Goal: Task Accomplishment & Management: Use online tool/utility

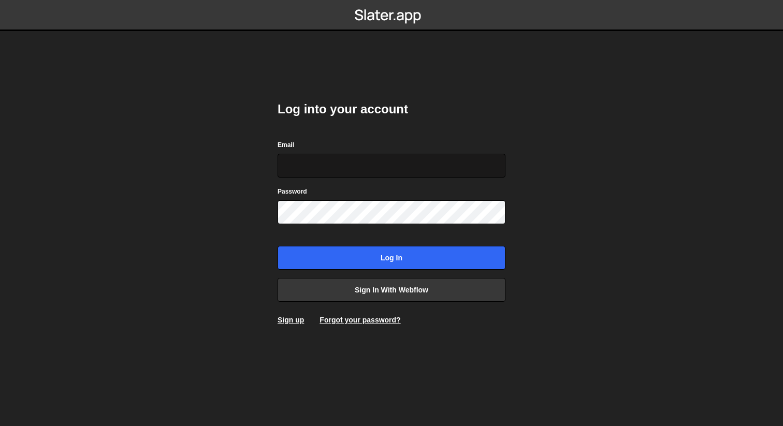
click at [332, 164] on input "Email" at bounding box center [391, 166] width 228 height 24
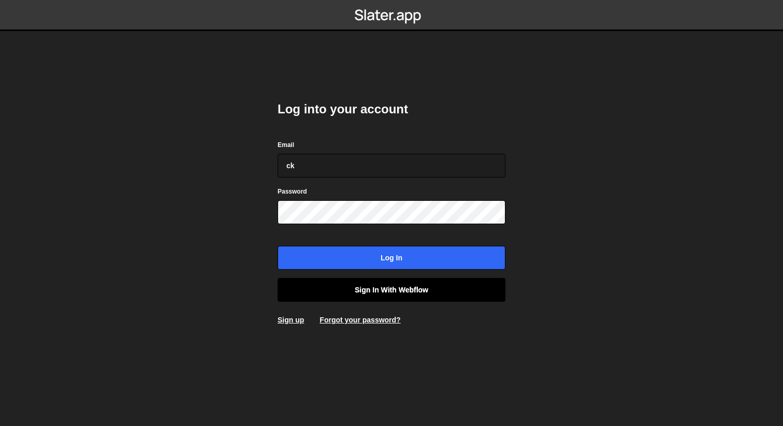
type input "ck"
click at [404, 293] on link "Sign in with Webflow" at bounding box center [391, 290] width 228 height 24
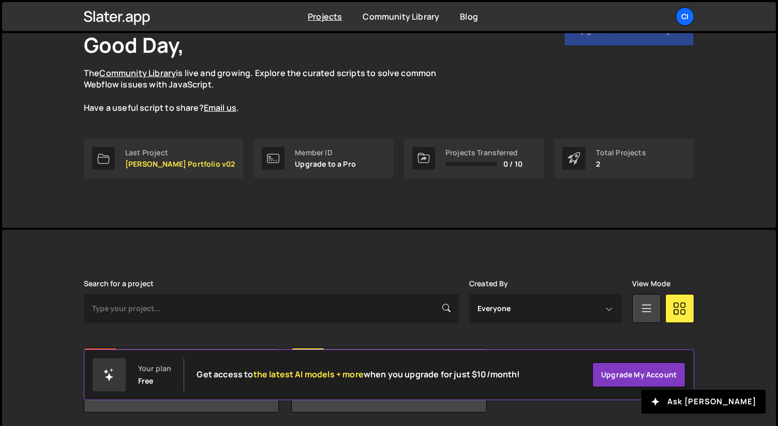
scroll to position [107, 0]
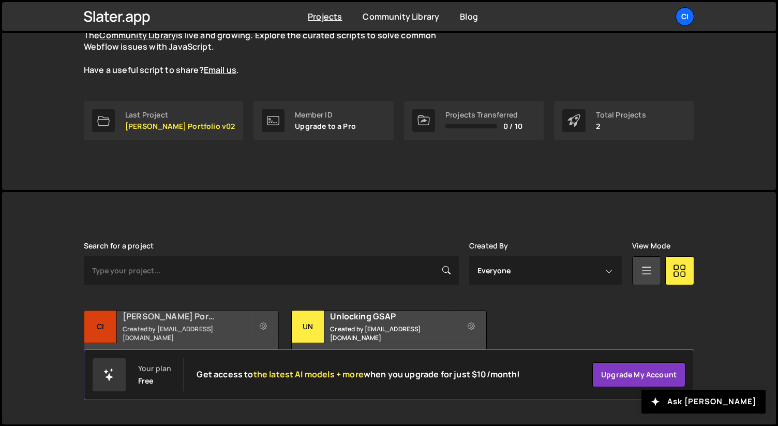
click at [205, 321] on h2 "Ciaran Kelly Portfolio v02" at bounding box center [185, 316] width 125 height 11
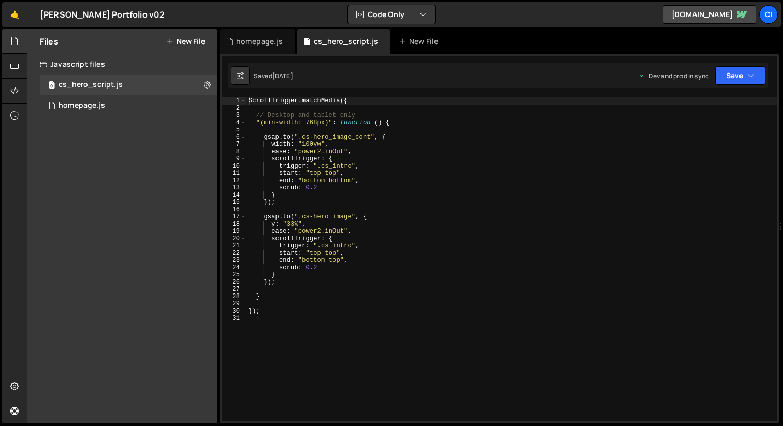
scroll to position [1144, 0]
click at [78, 105] on div "homepage.js" at bounding box center [81, 105] width 47 height 9
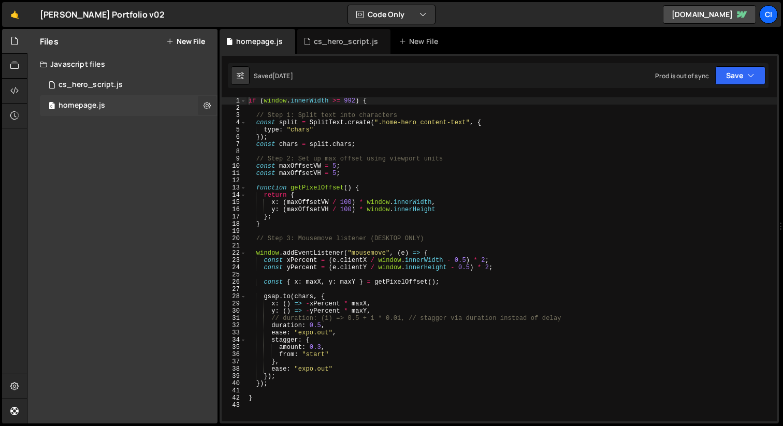
click at [208, 108] on icon at bounding box center [206, 105] width 7 height 10
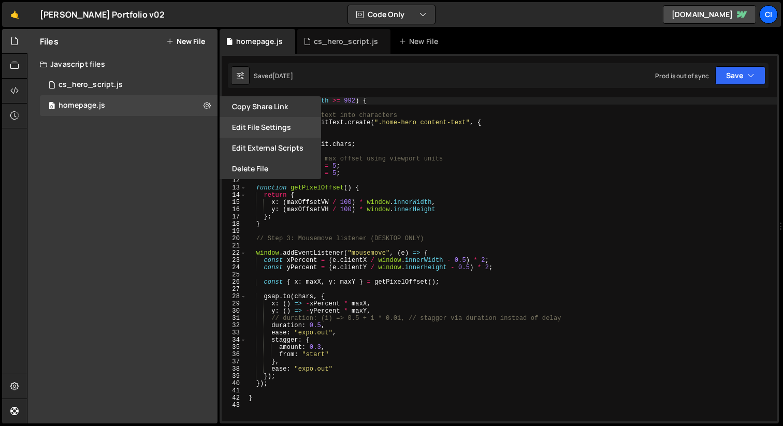
click at [255, 122] on button "Edit File Settings" at bounding box center [269, 127] width 101 height 21
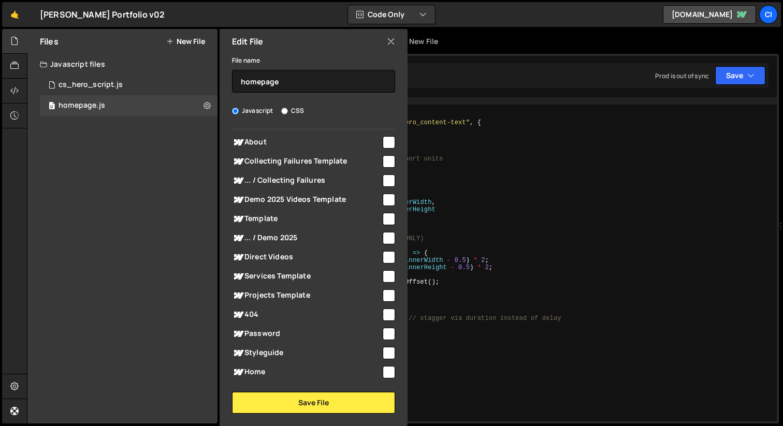
scroll to position [350, 0]
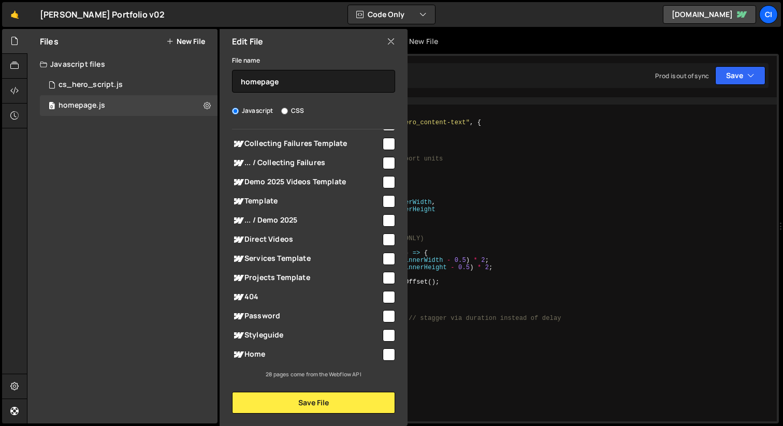
click at [385, 357] on input "checkbox" at bounding box center [388, 354] width 12 height 12
checkbox input "true"
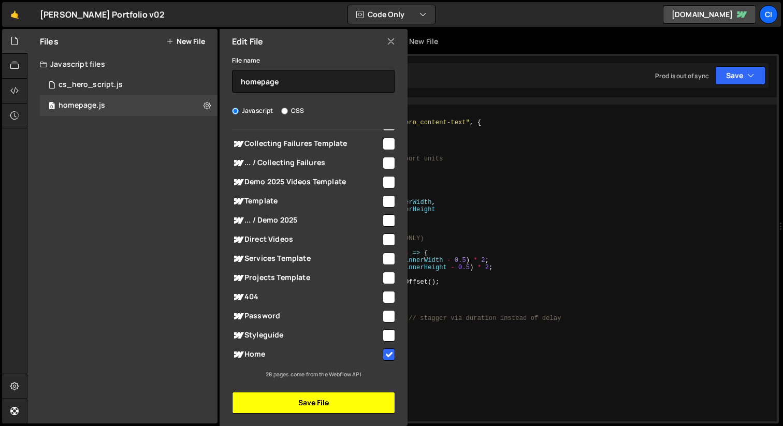
click at [322, 401] on button "Save File" at bounding box center [313, 403] width 163 height 22
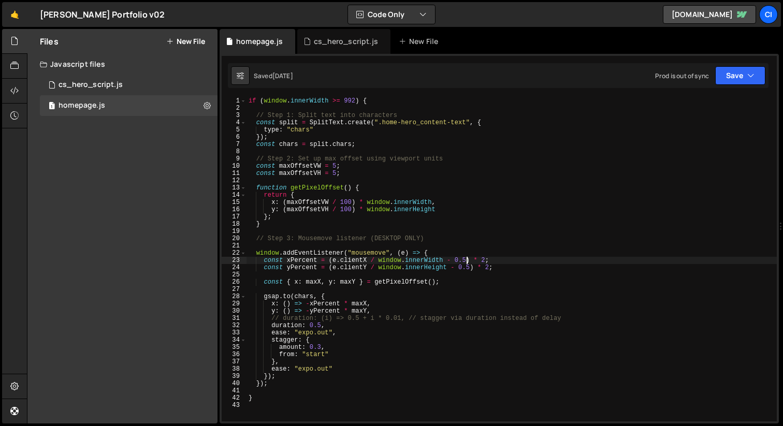
click at [467, 262] on div "if ( window . innerWidth >= 992 ) { // Step 1: Split text into characters const…" at bounding box center [511, 266] width 530 height 339
click at [434, 265] on div "if ( window . innerWidth >= 992 ) { // Step 1: Split text into characters const…" at bounding box center [511, 266] width 530 height 339
click at [334, 165] on div "if ( window . innerWidth >= 992 ) { // Step 1: Split text into characters const…" at bounding box center [511, 266] width 530 height 339
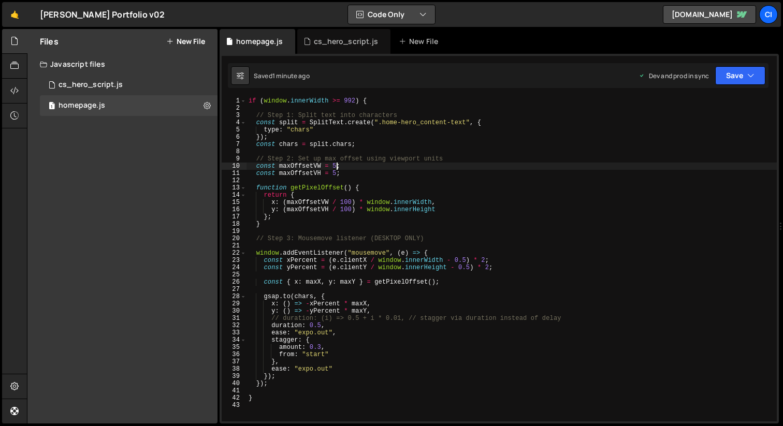
type textarea "const maxOffsetVW = 5;"
click at [736, 80] on button "Save" at bounding box center [740, 75] width 50 height 19
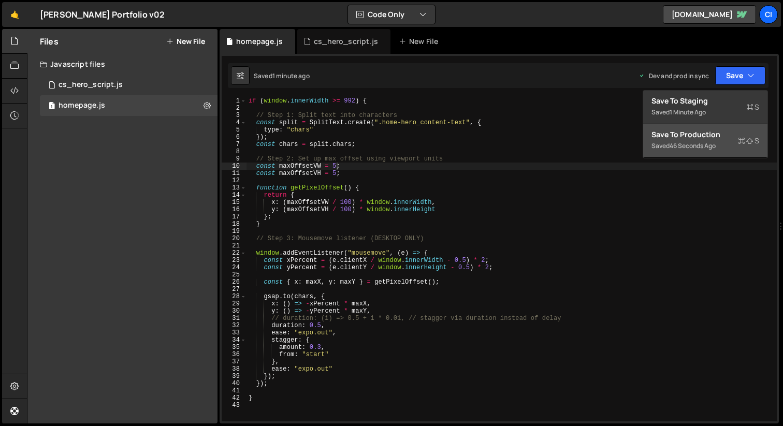
click at [681, 146] on div "46 seconds ago" at bounding box center [692, 145] width 46 height 9
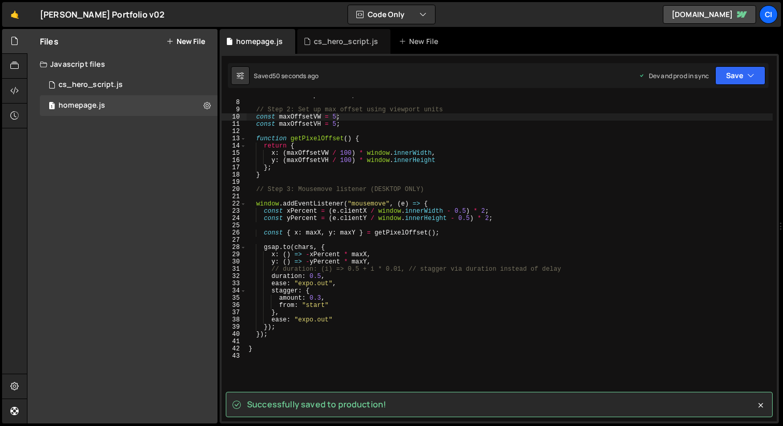
scroll to position [0, 0]
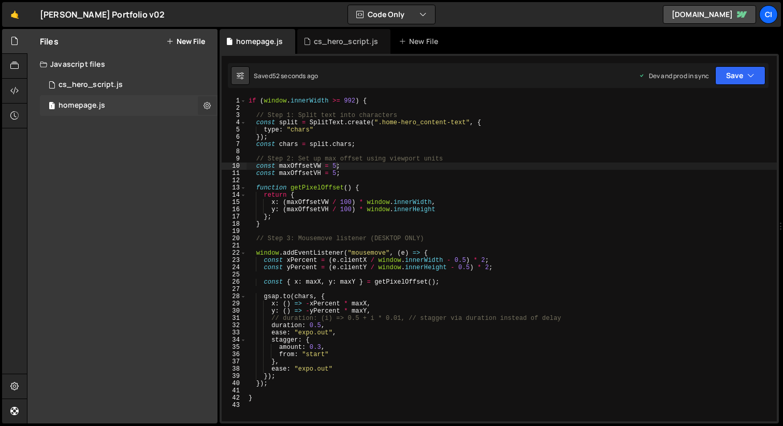
click at [206, 111] on button at bounding box center [207, 105] width 19 height 19
type input "homepage"
radio input "true"
checkbox input "true"
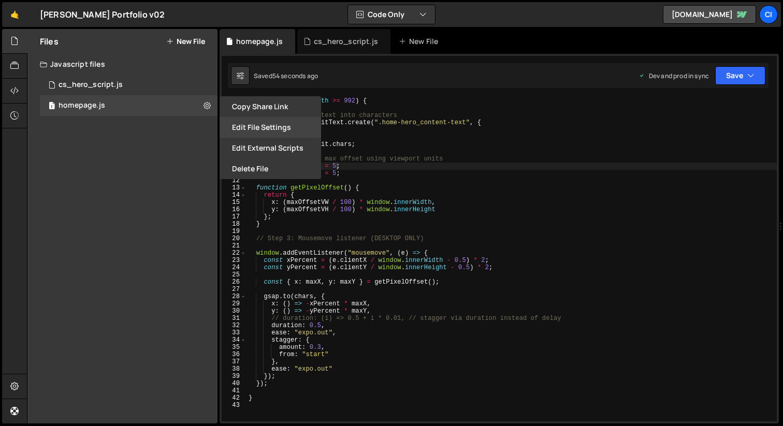
click at [262, 130] on button "Edit File Settings" at bounding box center [269, 127] width 101 height 21
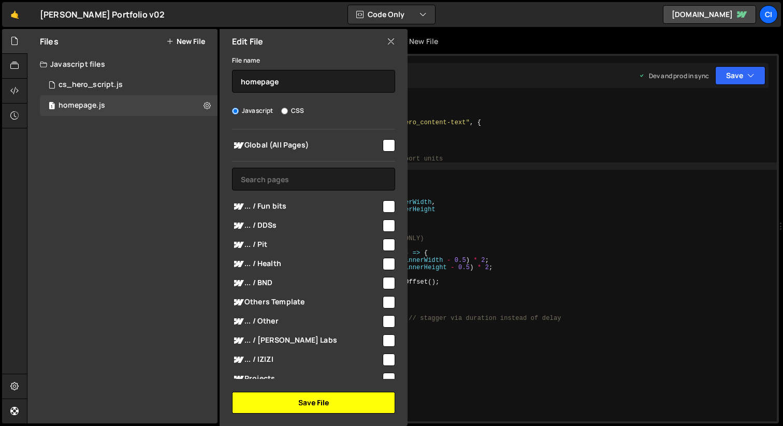
click at [310, 400] on button "Save File" at bounding box center [313, 403] width 163 height 22
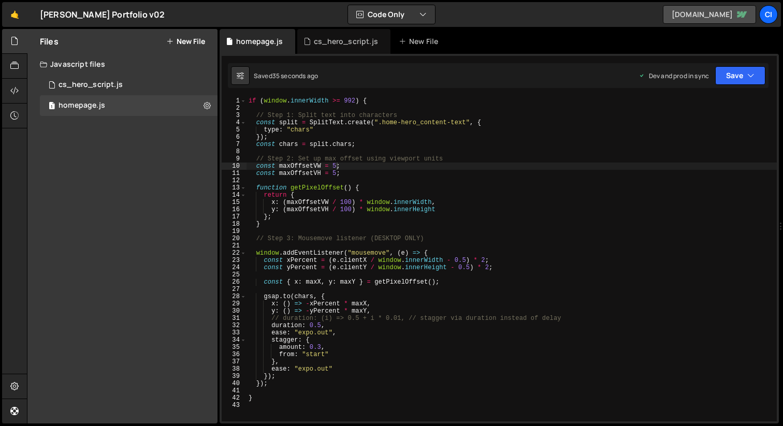
click at [683, 14] on link "[DOMAIN_NAME]" at bounding box center [709, 14] width 93 height 19
